Goal: Information Seeking & Learning: Check status

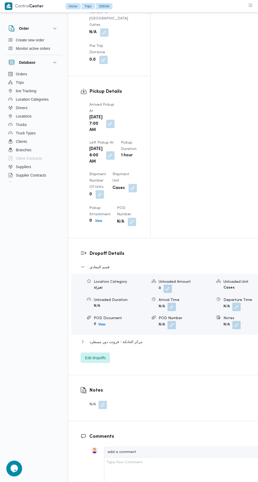
scroll to position [614, 0]
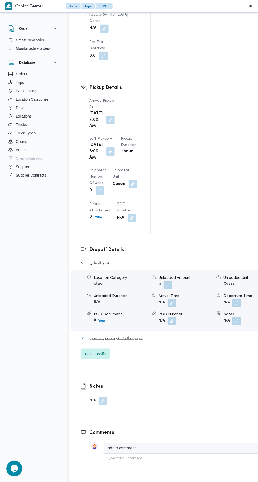
click at [112, 335] on span "مركز الخانكة - فرونت دور مسطرد" at bounding box center [116, 338] width 53 height 6
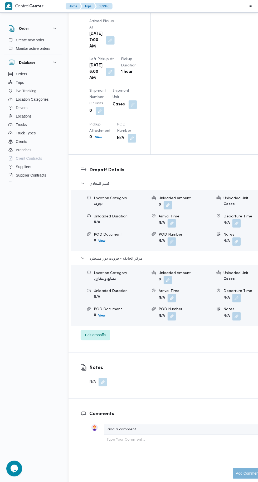
scroll to position [953, 0]
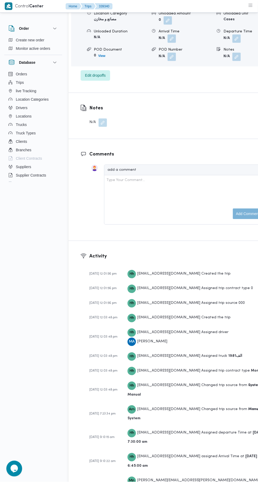
click at [122, 435] on span "27-09-2025 9:13:15 am" at bounding box center [108, 437] width 38 height 5
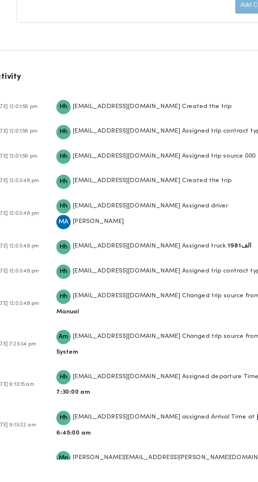
click at [173, 476] on div "Mn mohamed.nabil@illa.com.eg assigned Arrival Time at 27-09-2025 6:45:00 am to …" at bounding box center [198, 485] width 141 height 18
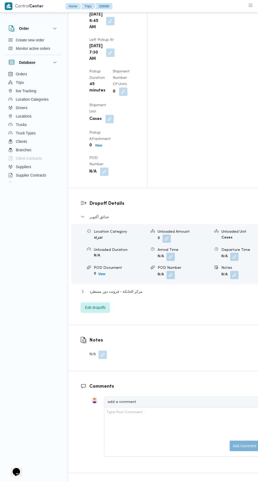
scroll to position [877, 0]
